Goal: Check status: Check status

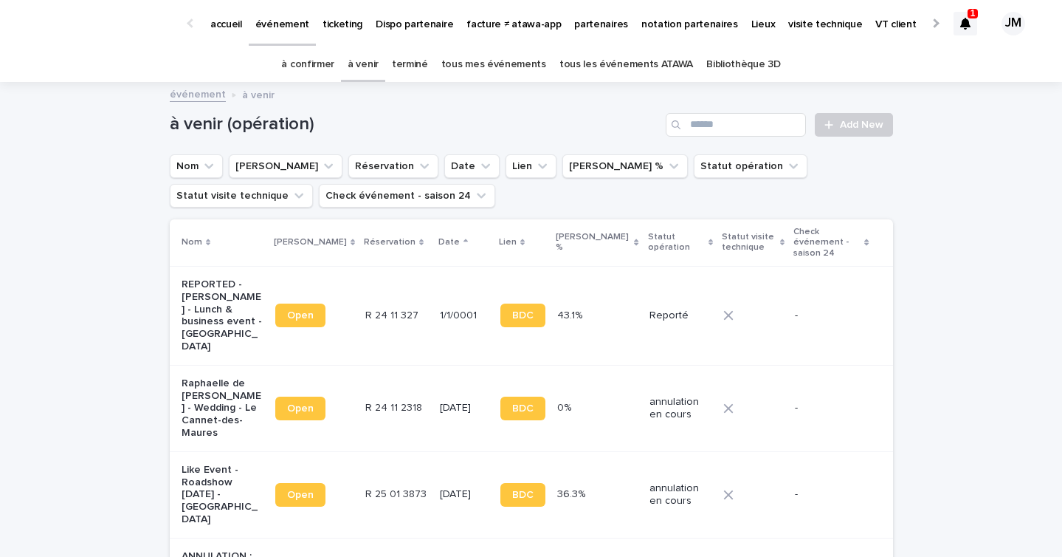
click at [326, 70] on link "à confirmer" at bounding box center [307, 64] width 53 height 35
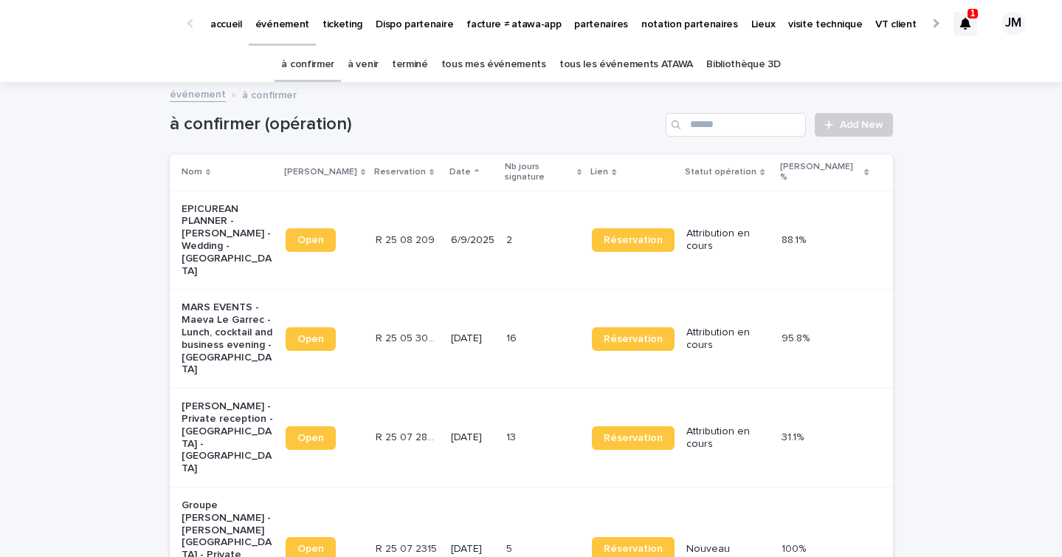
click at [472, 332] on p "[DATE]" at bounding box center [473, 338] width 44 height 13
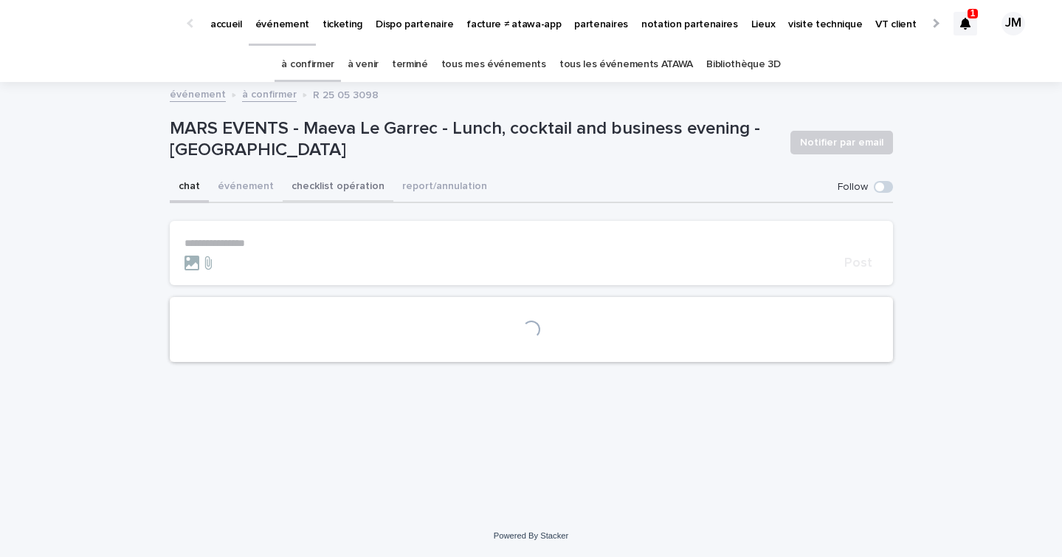
click at [304, 195] on button "checklist opération" at bounding box center [338, 187] width 111 height 31
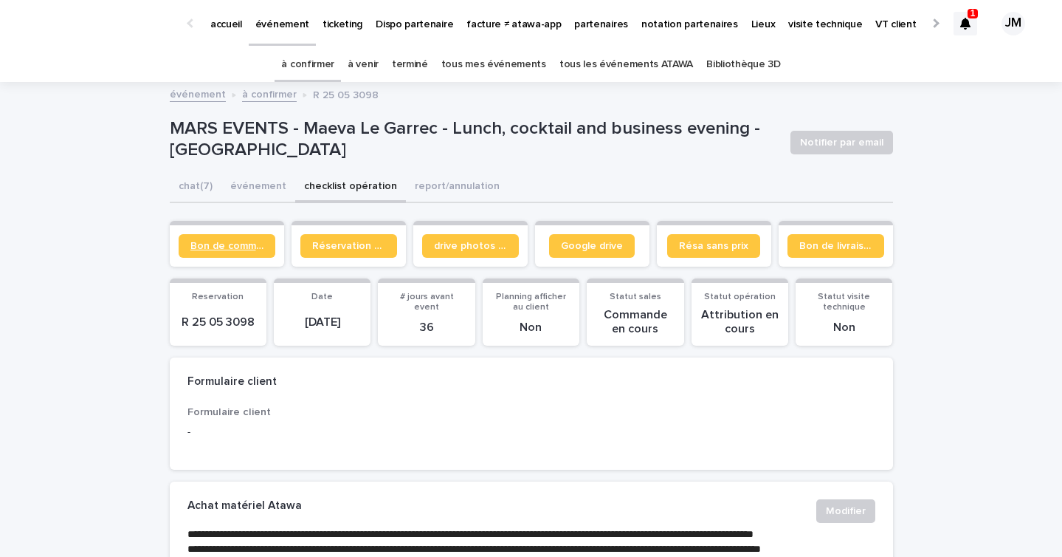
click at [207, 238] on link "Bon de commande" at bounding box center [227, 246] width 97 height 24
click at [974, 20] on div at bounding box center [966, 24] width 24 height 24
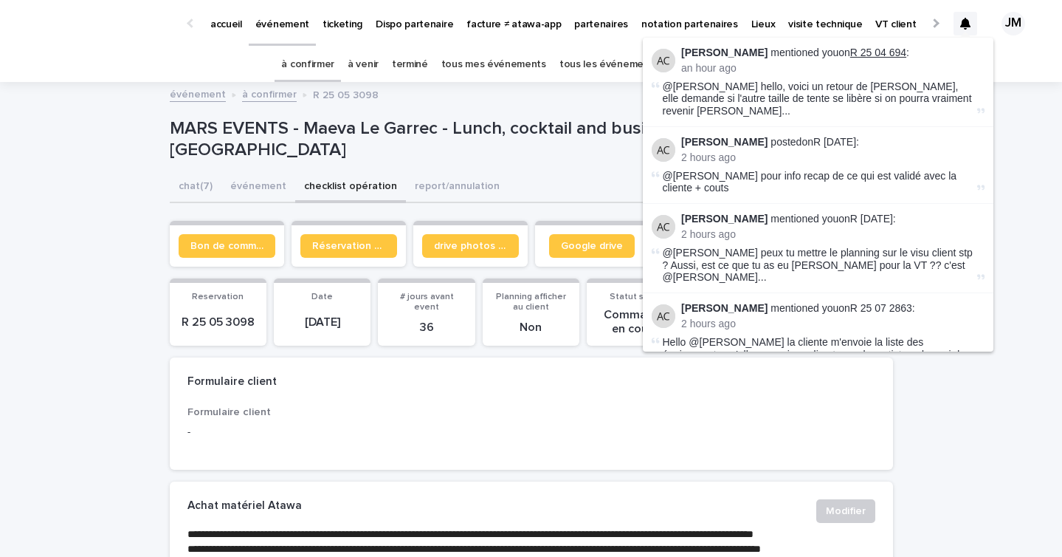
click at [857, 54] on link "R 25 04 694" at bounding box center [878, 53] width 56 height 12
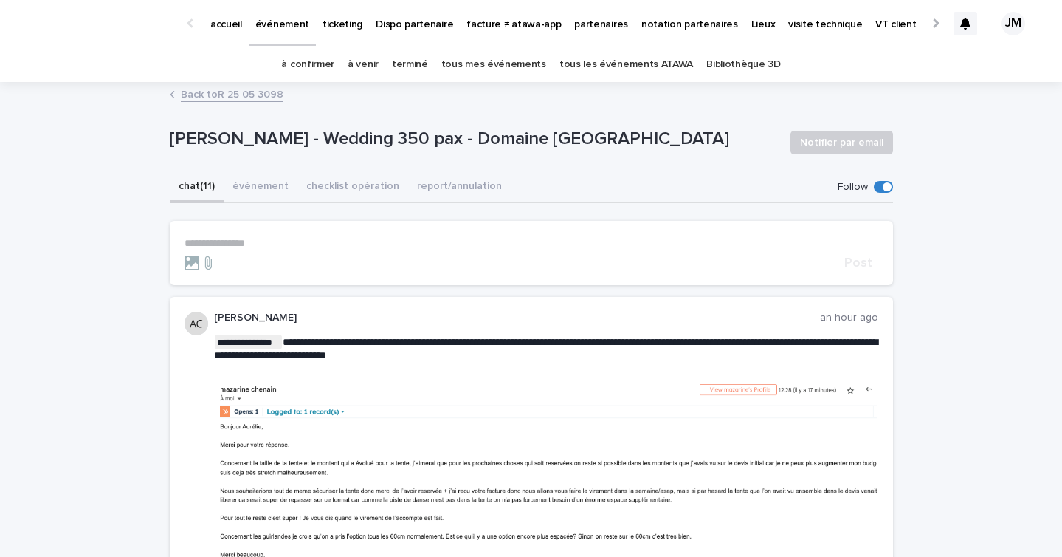
click at [306, 55] on link "à confirmer" at bounding box center [307, 64] width 53 height 35
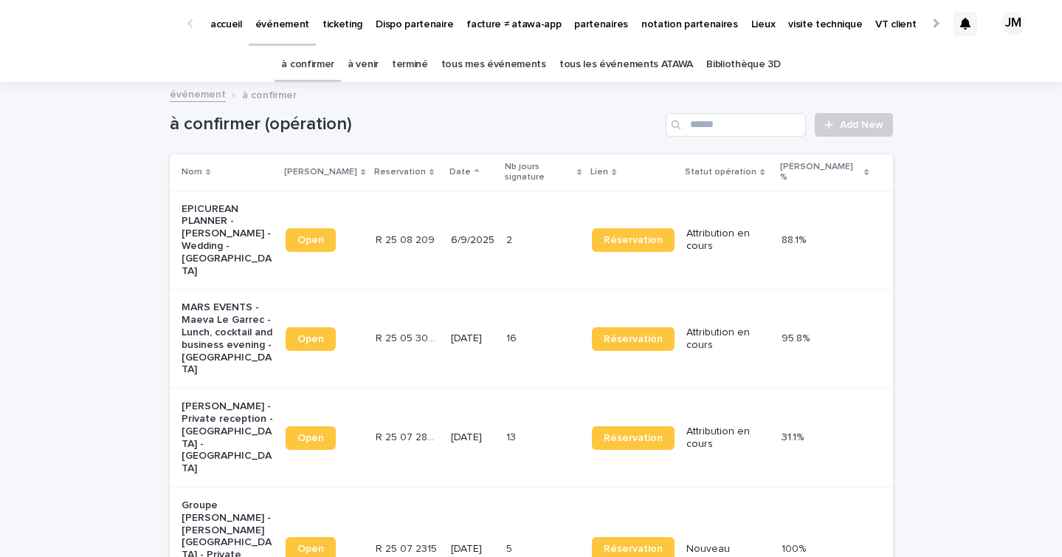
click at [615, 52] on link "tous les événements ATAWA" at bounding box center [627, 64] width 134 height 35
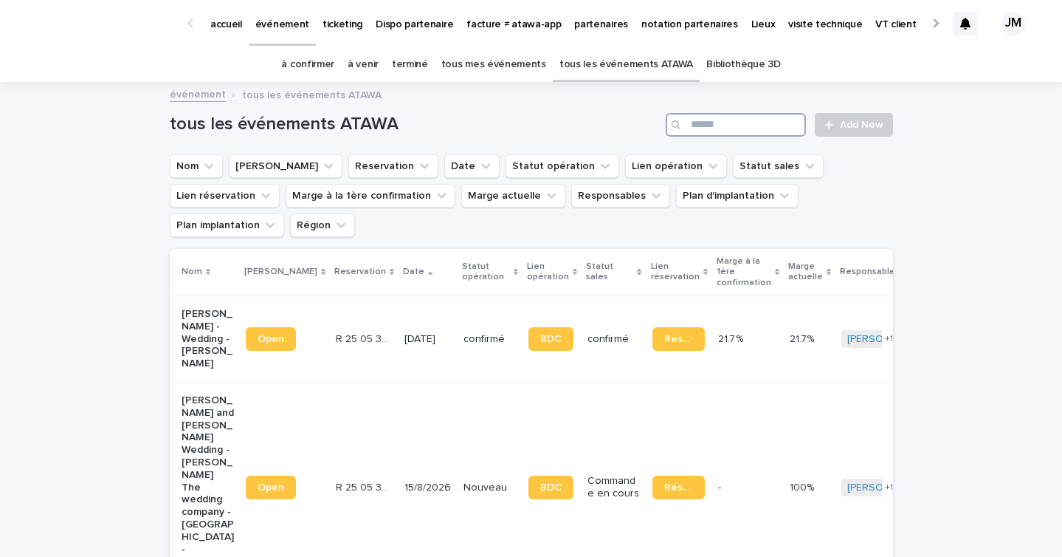
click at [760, 125] on input "Search" at bounding box center [736, 125] width 140 height 24
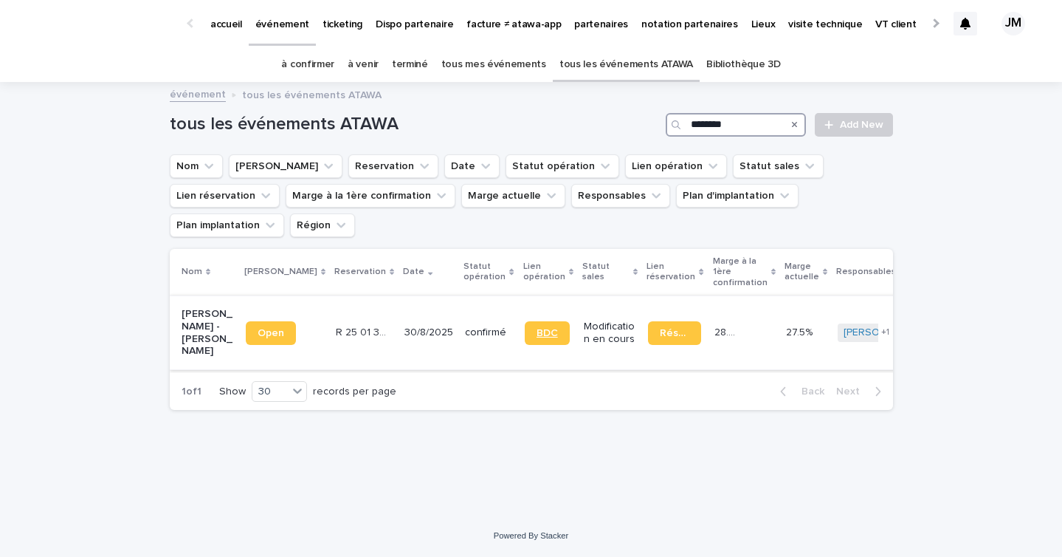
type input "********"
click at [525, 321] on link "BDC" at bounding box center [547, 333] width 45 height 24
click at [408, 320] on div "30/8/2025" at bounding box center [429, 332] width 49 height 24
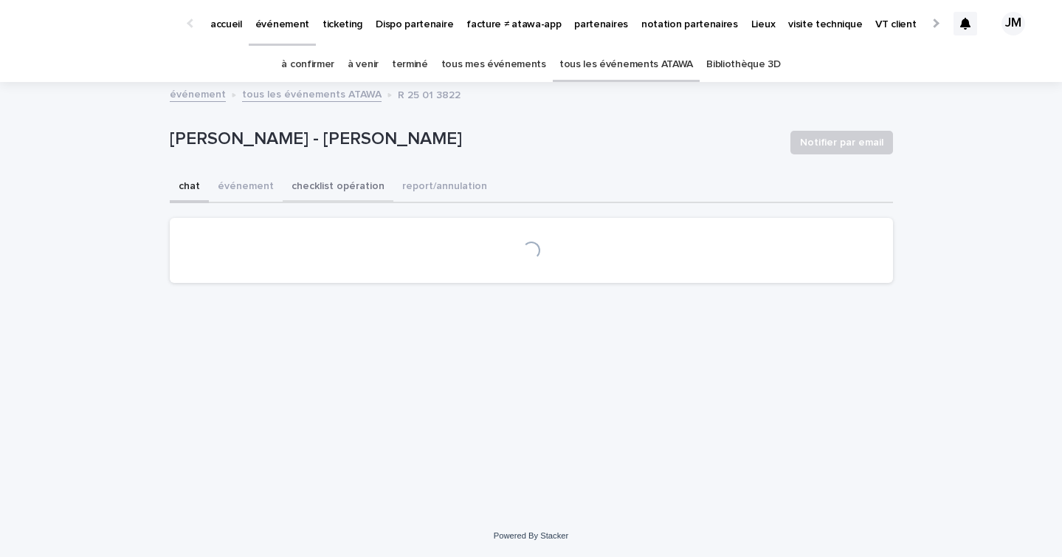
click at [345, 193] on button "checklist opération" at bounding box center [338, 187] width 111 height 31
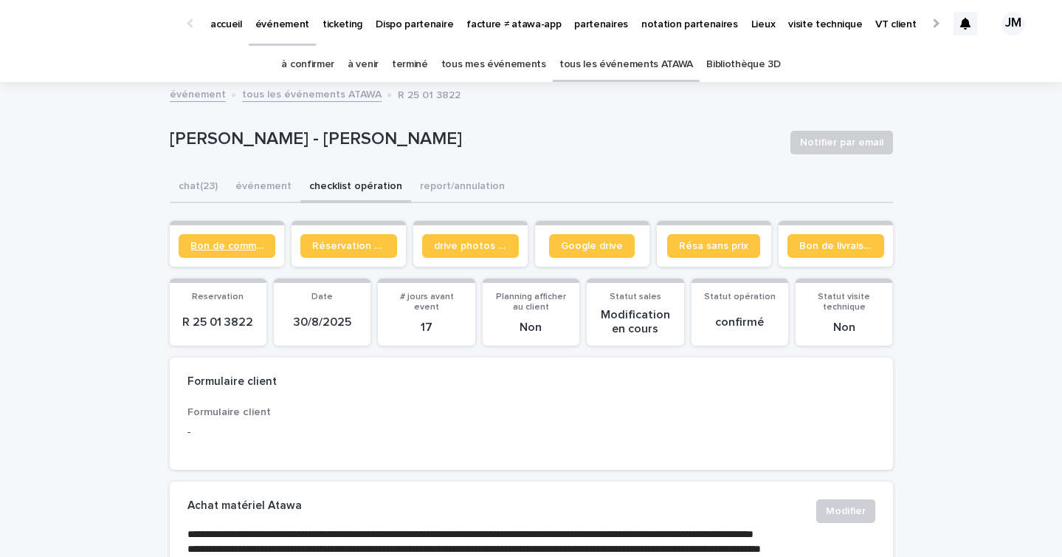
click at [245, 249] on span "Bon de commande" at bounding box center [226, 246] width 73 height 10
click at [314, 61] on link "à confirmer" at bounding box center [307, 64] width 53 height 35
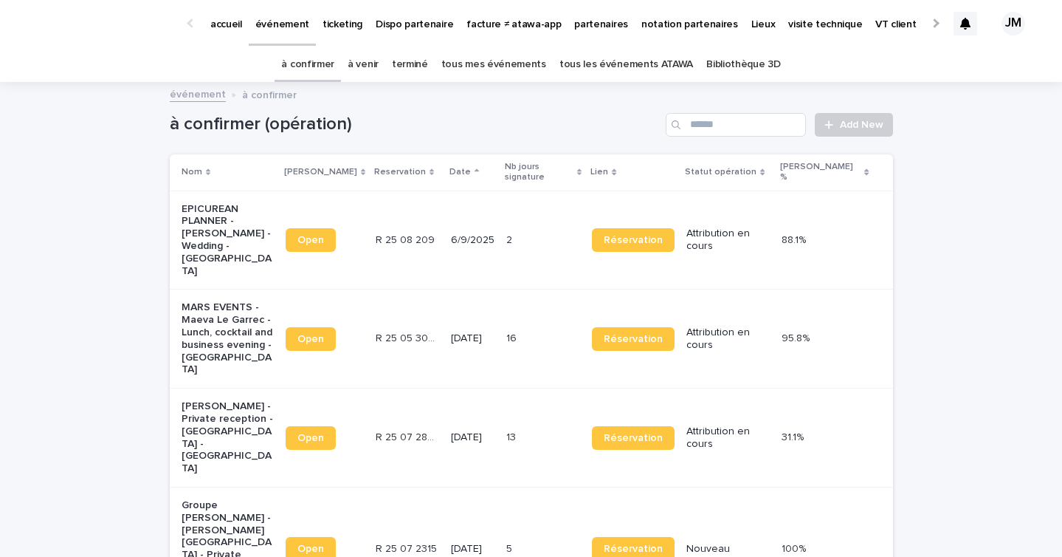
click at [480, 332] on p "[DATE]" at bounding box center [473, 338] width 44 height 13
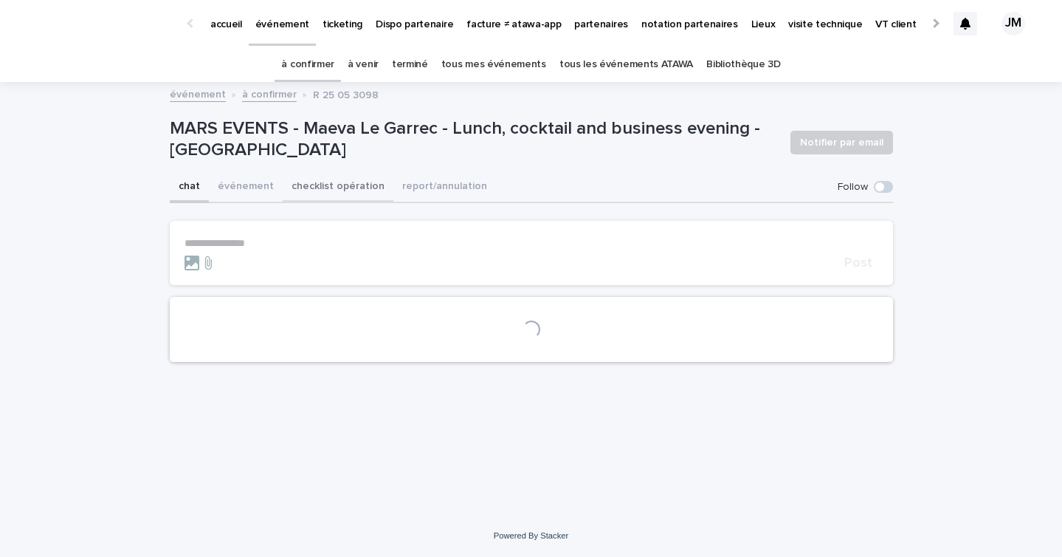
click at [308, 196] on button "checklist opération" at bounding box center [338, 187] width 111 height 31
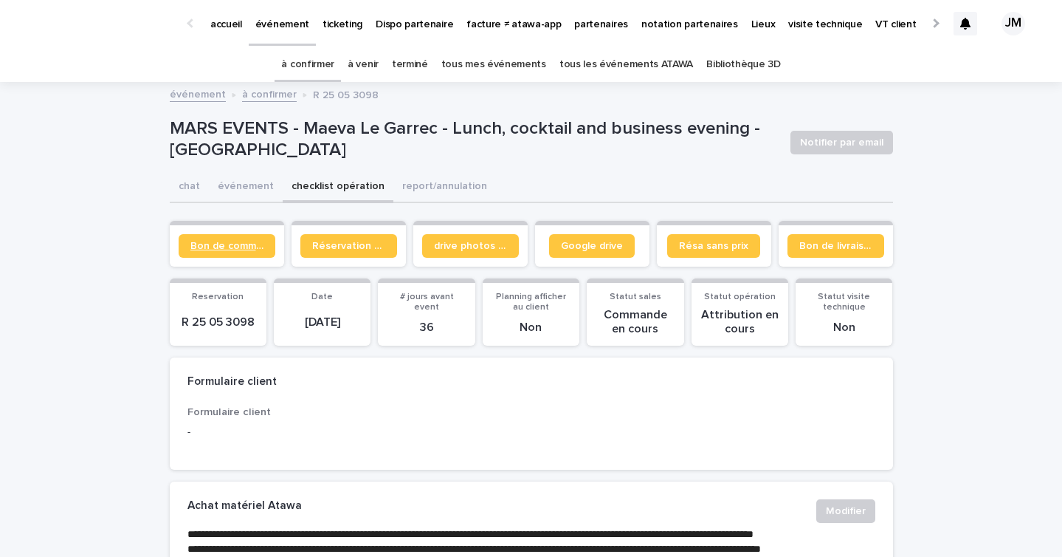
click at [210, 245] on span "Bon de commande" at bounding box center [226, 246] width 73 height 10
